Goal: Task Accomplishment & Management: Use online tool/utility

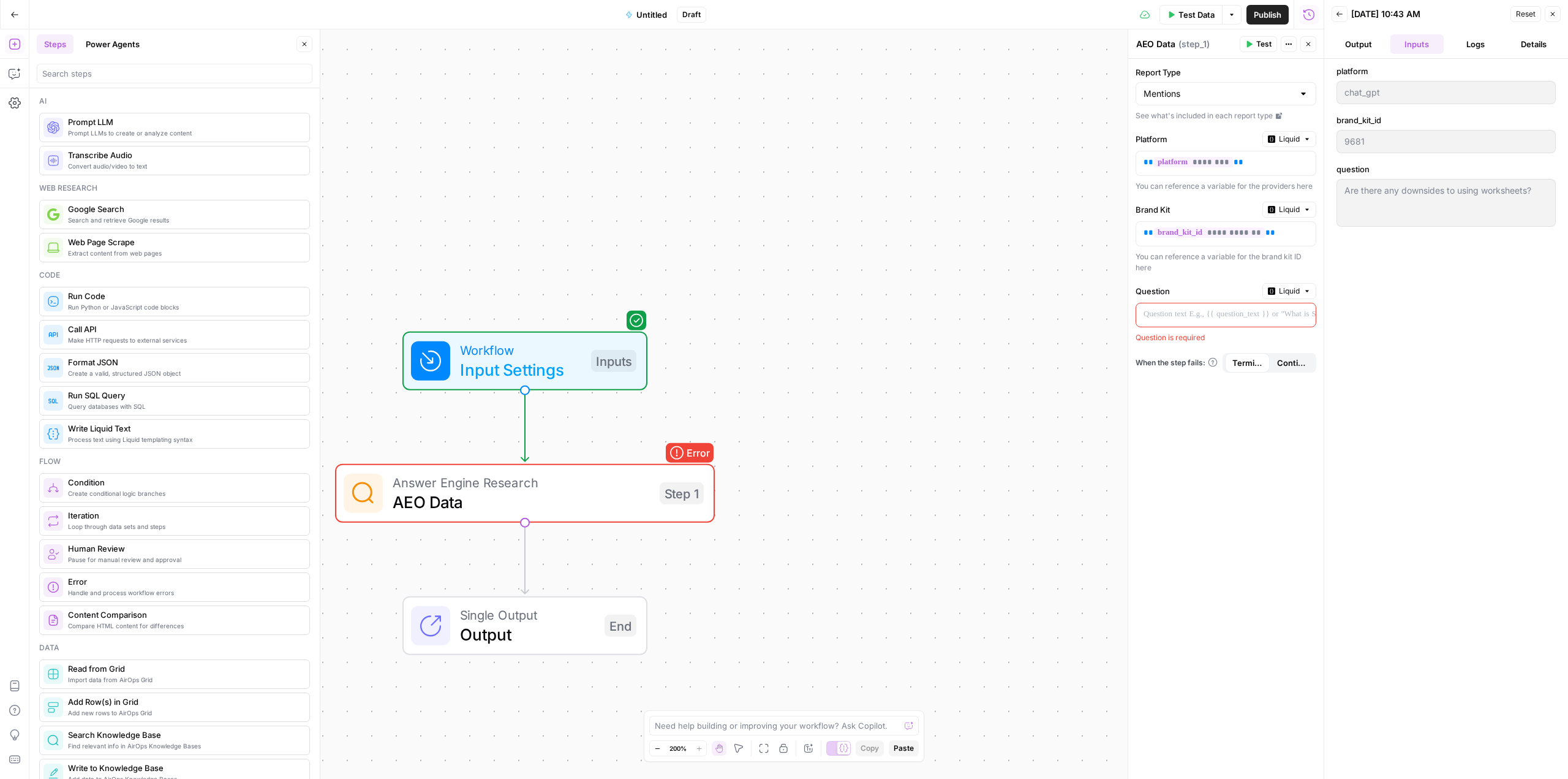
scroll to position [1320, 0]
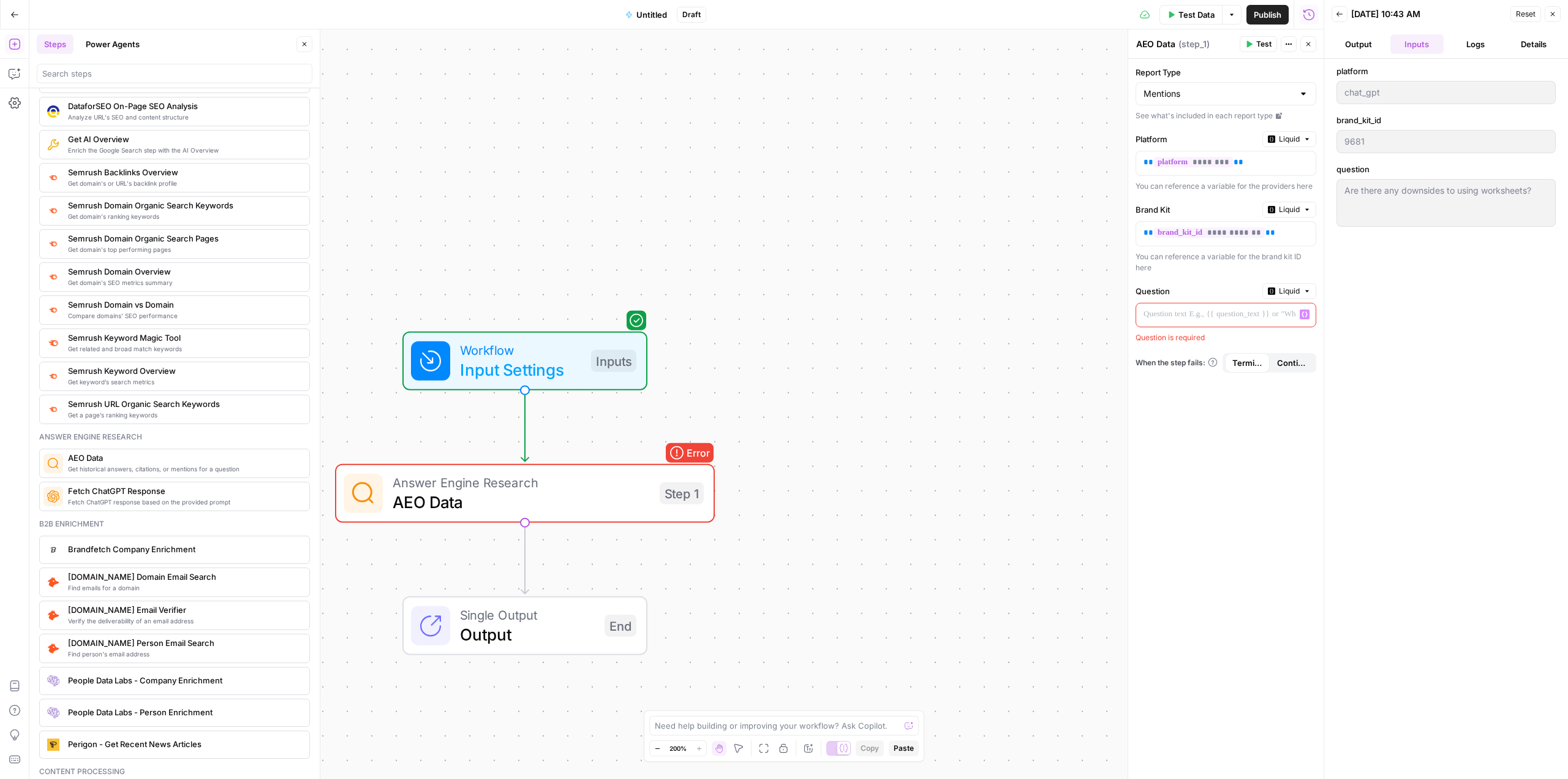
click at [1207, 308] on p at bounding box center [1216, 314] width 145 height 12
click at [1291, 290] on span "Liquid" at bounding box center [1290, 291] width 21 height 11
click at [1247, 314] on span "Static" at bounding box center [1261, 317] width 78 height 12
click at [1301, 310] on div at bounding box center [1303, 314] width 10 height 12
click at [1323, 308] on div at bounding box center [1323, 389] width 12 height 779
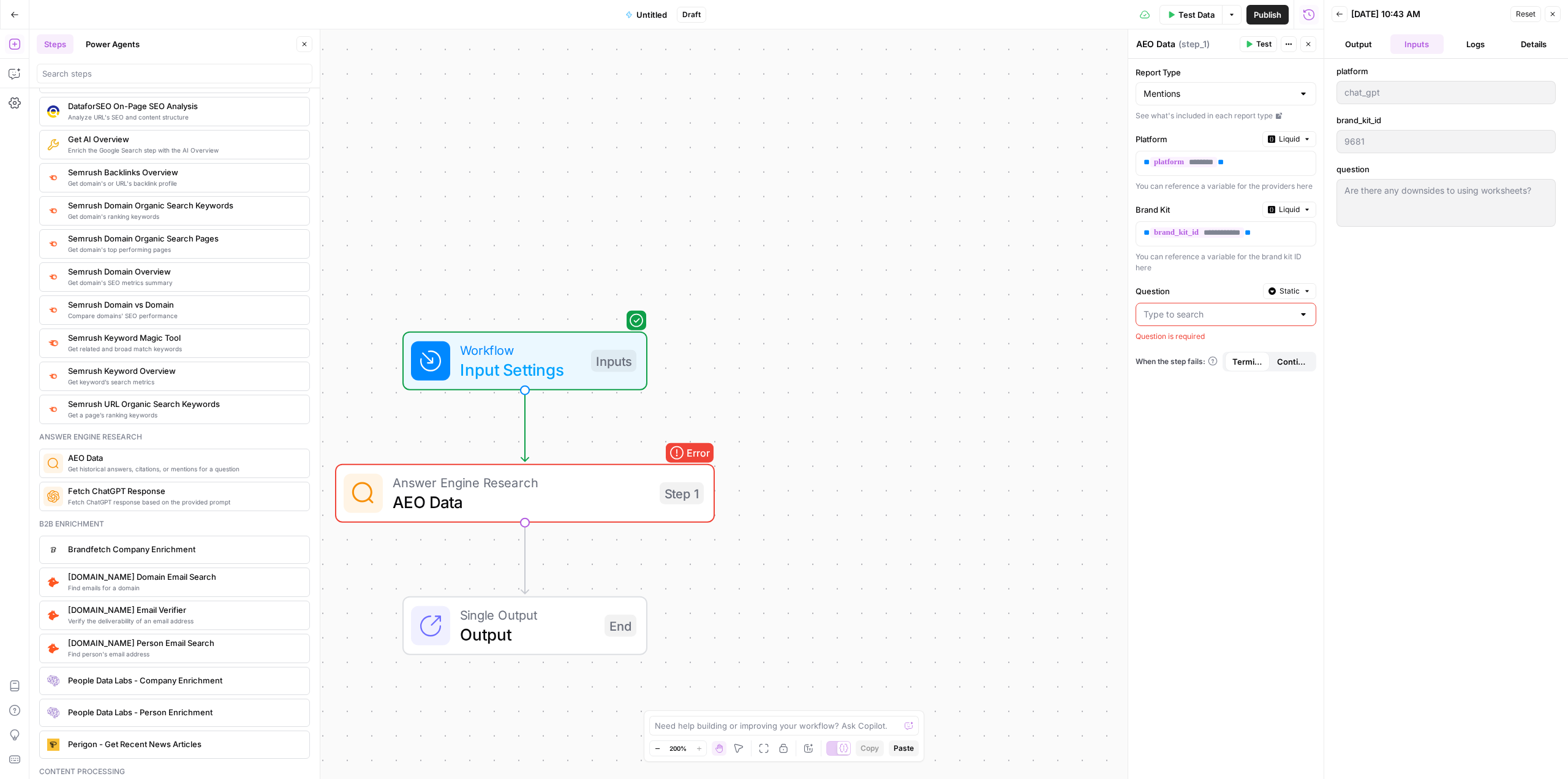
click at [1308, 316] on div at bounding box center [1226, 314] width 180 height 23
click at [1402, 306] on div "platform chat_gpt brand_kit_id 9681 question Are there any downsides to using w…" at bounding box center [1445, 419] width 219 height 708
click at [1236, 285] on label "Question" at bounding box center [1197, 290] width 123 height 12
click at [1236, 308] on input "Question" at bounding box center [1218, 314] width 150 height 12
click at [1034, 277] on div "Workflow Input Settings Inputs Error Answer Engine Research AEO Data Step 1 Sin…" at bounding box center [677, 404] width 1294 height 749
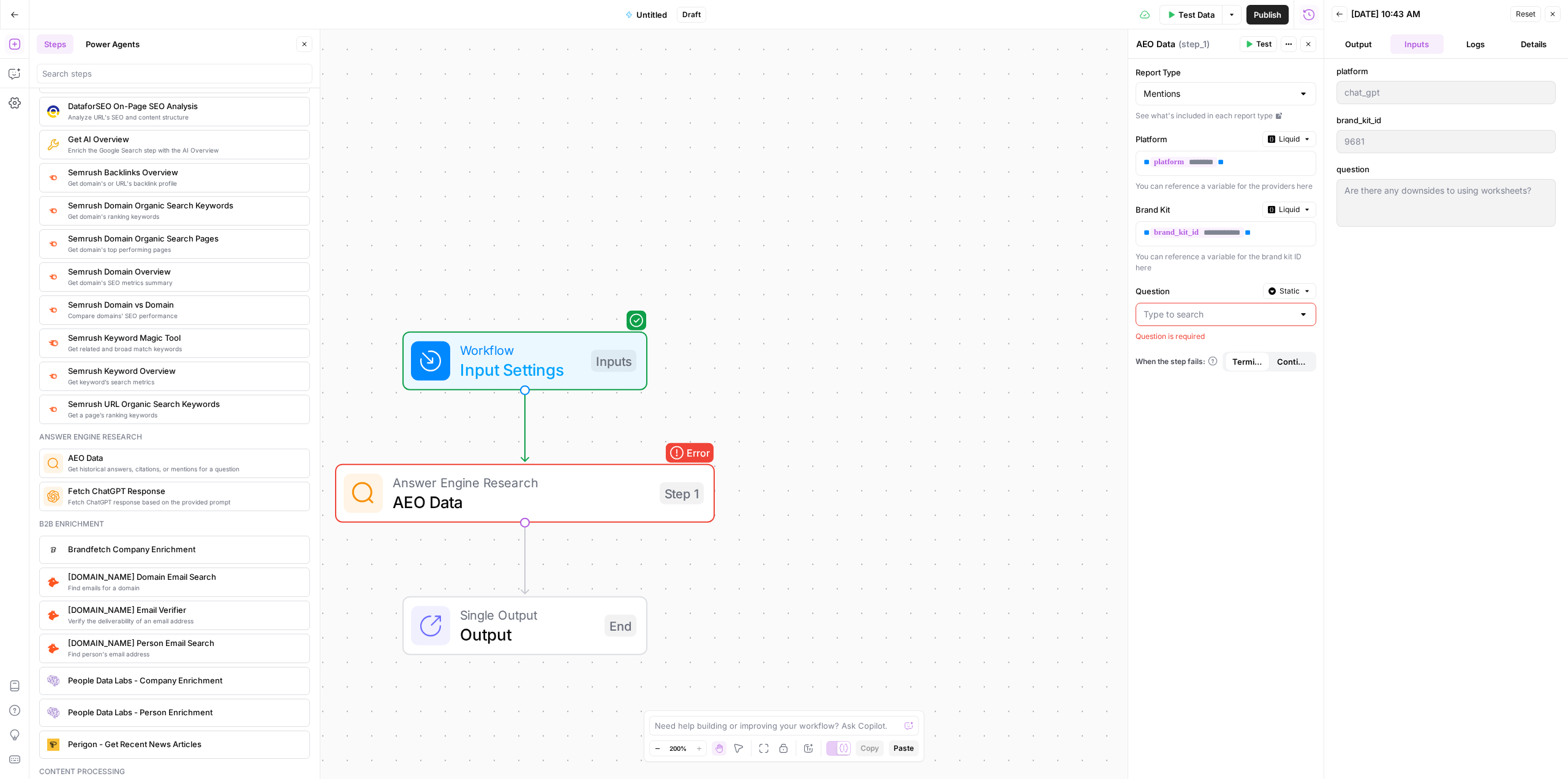
click at [1167, 317] on input "Question" at bounding box center [1218, 314] width 150 height 12
click at [1304, 311] on div at bounding box center [1303, 314] width 10 height 12
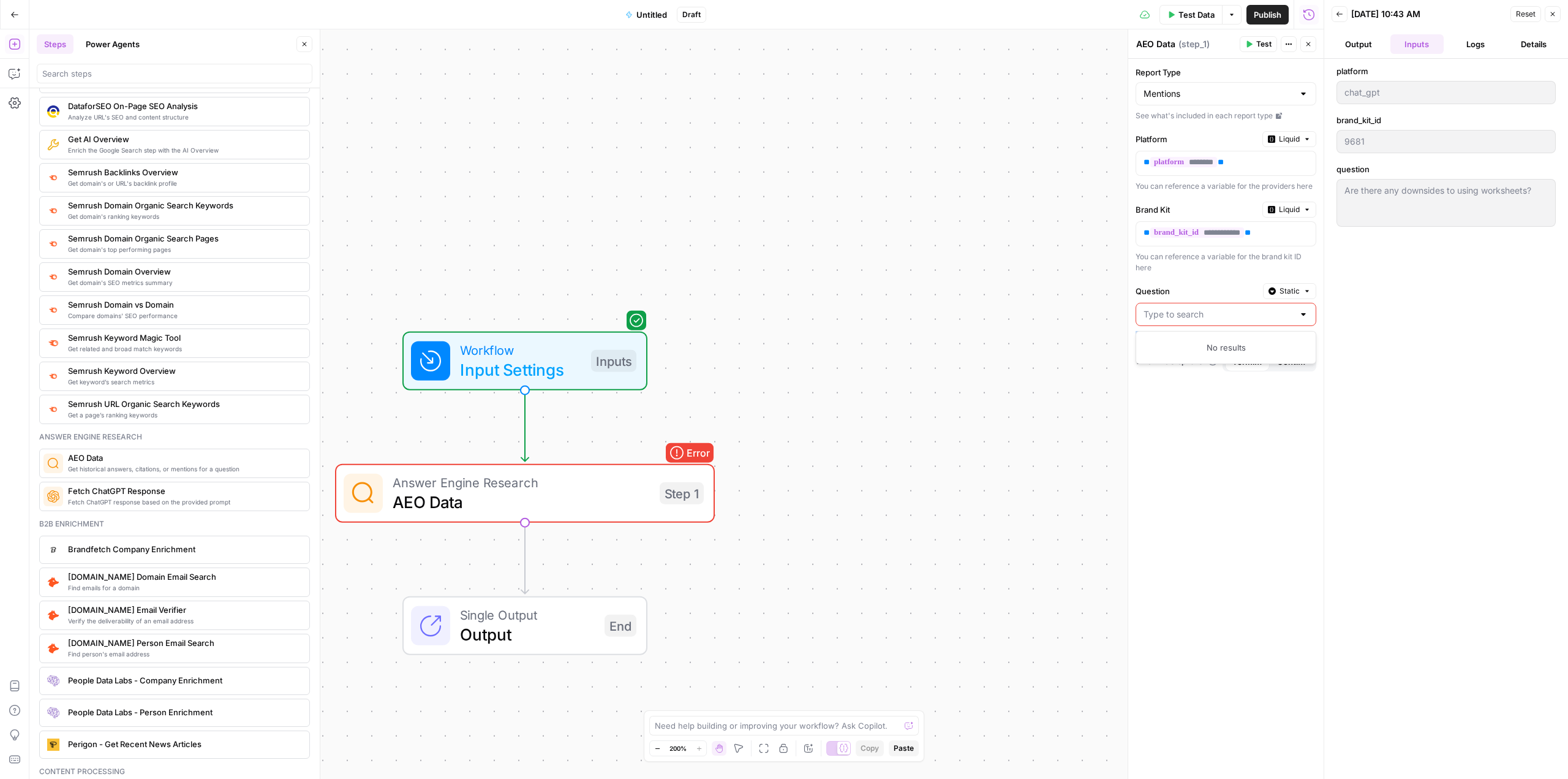
click at [1304, 311] on div at bounding box center [1303, 314] width 10 height 12
